Goal: Task Accomplishment & Management: Manage account settings

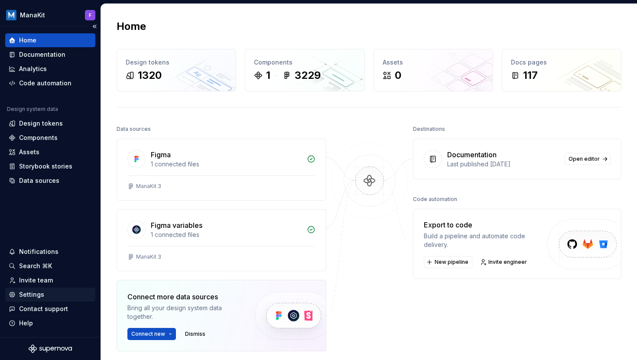
click at [38, 296] on div "Settings" at bounding box center [31, 294] width 25 height 9
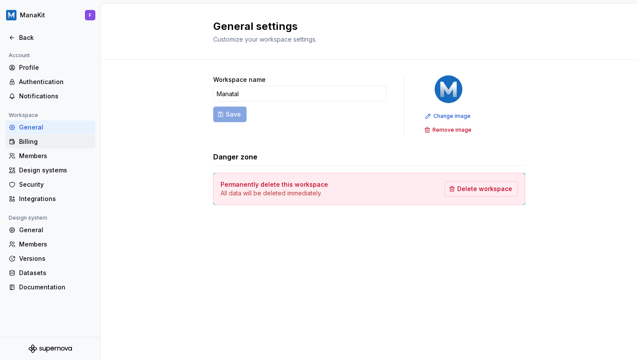
click at [39, 138] on div "Billing" at bounding box center [55, 141] width 73 height 9
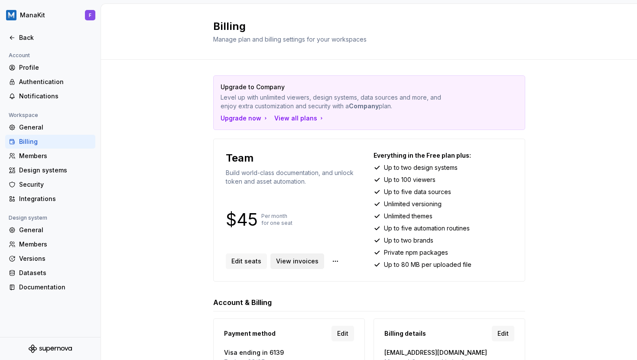
click at [295, 257] on span "View invoices" at bounding box center [297, 261] width 42 height 9
